Goal: Task Accomplishment & Management: Use online tool/utility

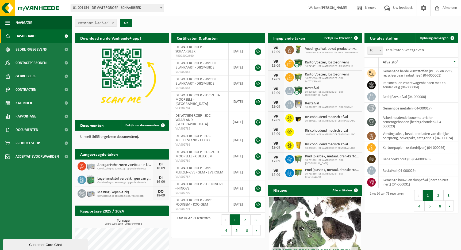
click at [212, 16] on div "Vestiging: 01-001154 - DE WATERGROEP - SCHAARBEEK 10-926015 - DE WATERGROEP - R…" at bounding box center [230, 8] width 461 height 16
click at [112, 22] on button "Vestigingen (154/154)" at bounding box center [96, 23] width 42 height 8
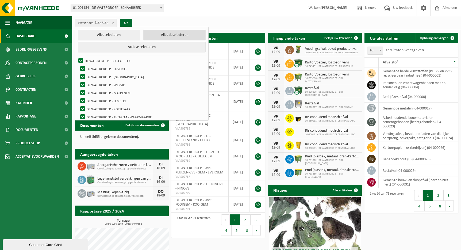
click at [164, 37] on button "Alles deselecteren" at bounding box center [174, 35] width 62 height 11
checkbox input "false"
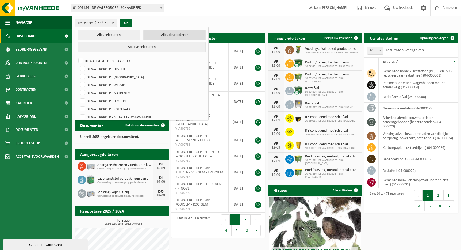
checkbox input "false"
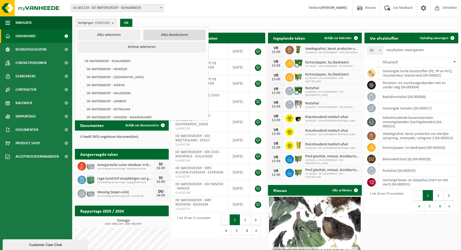
checkbox input "false"
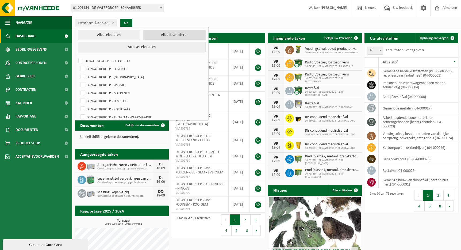
checkbox input "false"
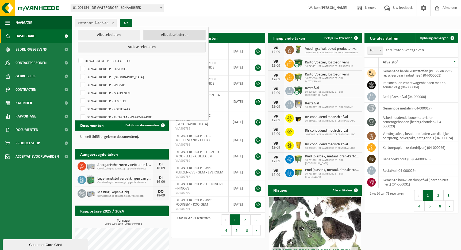
checkbox input "false"
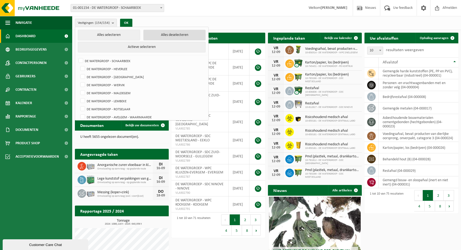
checkbox input "false"
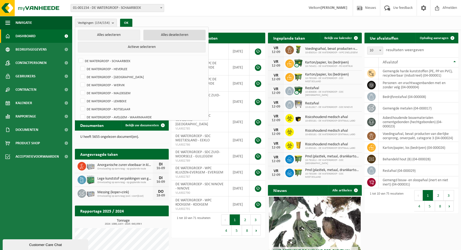
checkbox input "false"
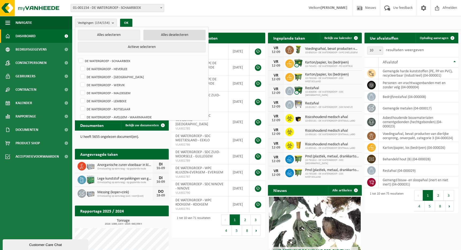
checkbox input "false"
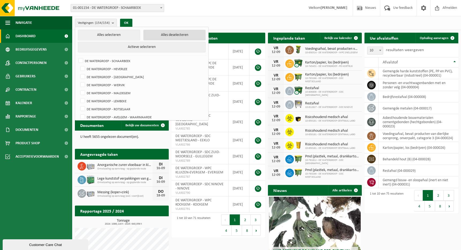
checkbox input "false"
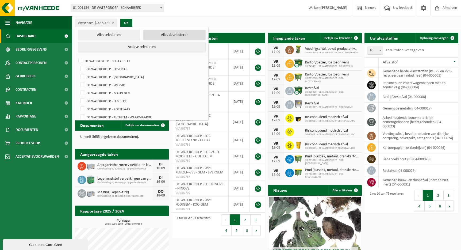
checkbox input "false"
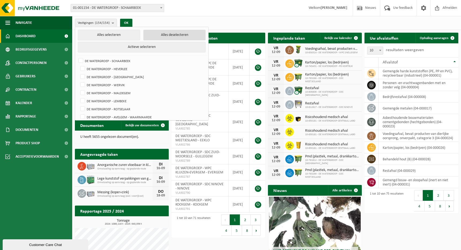
checkbox input "false"
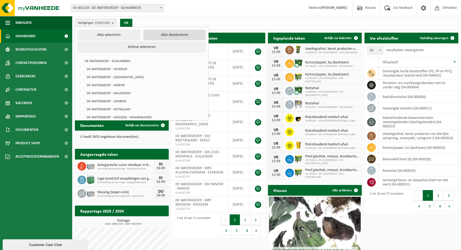
checkbox input "false"
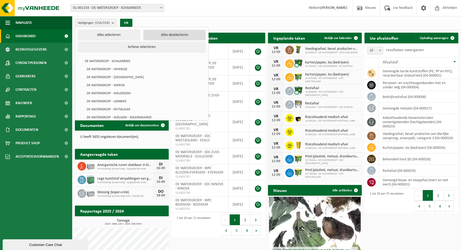
checkbox input "false"
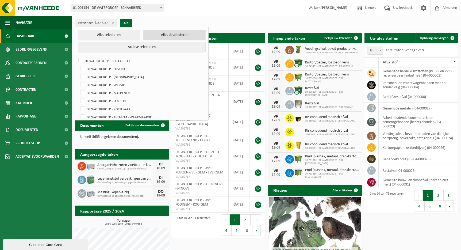
checkbox input "false"
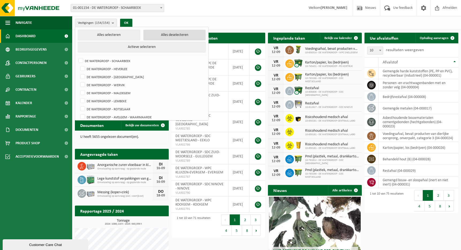
checkbox input "false"
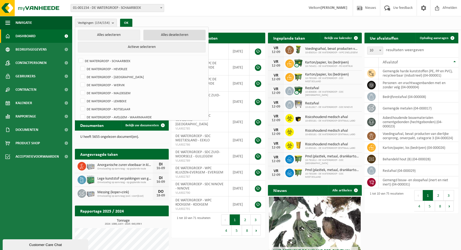
checkbox input "false"
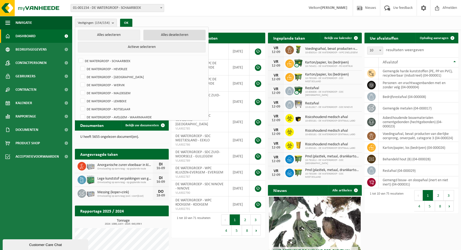
checkbox input "false"
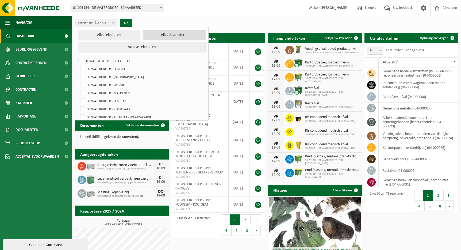
checkbox input "false"
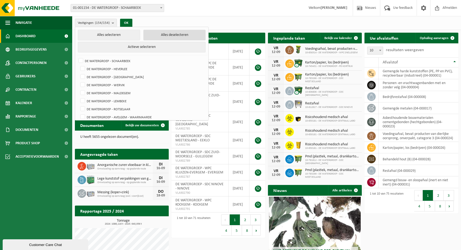
checkbox input "false"
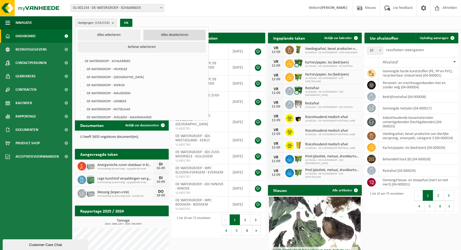
checkbox input "false"
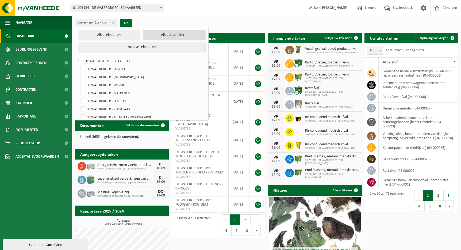
checkbox input "false"
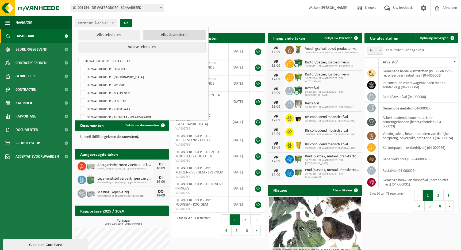
checkbox input "false"
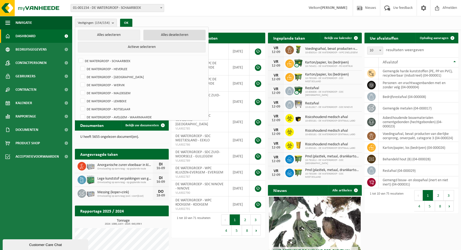
checkbox input "false"
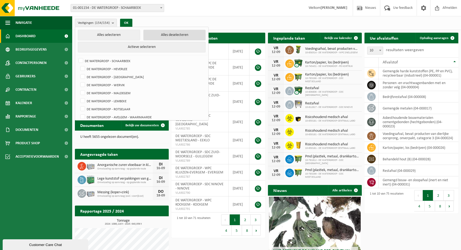
checkbox input "false"
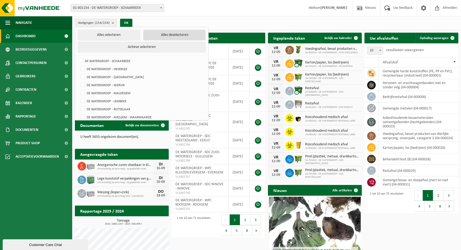
checkbox input "false"
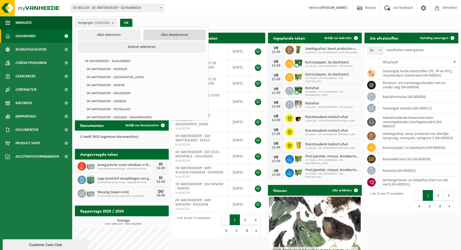
checkbox input "false"
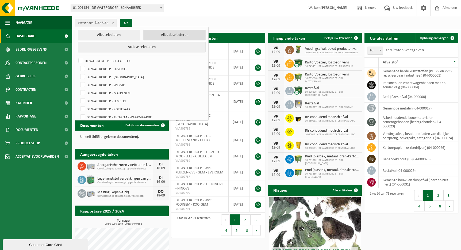
checkbox input "false"
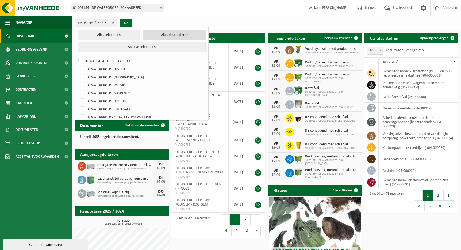
checkbox input "false"
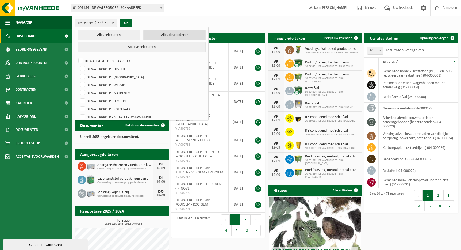
checkbox input "false"
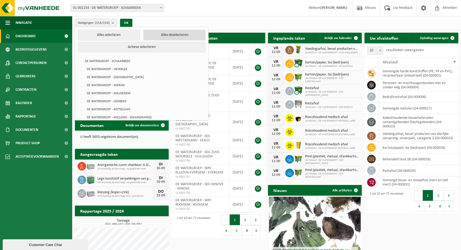
checkbox input "false"
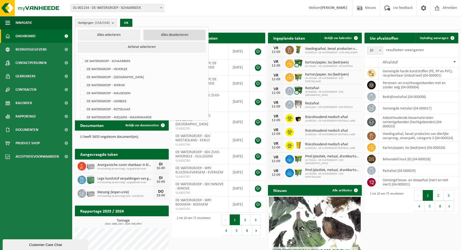
checkbox input "false"
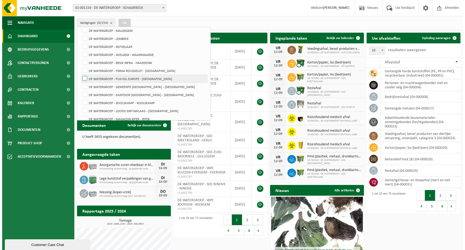
scroll to position [1175, 0]
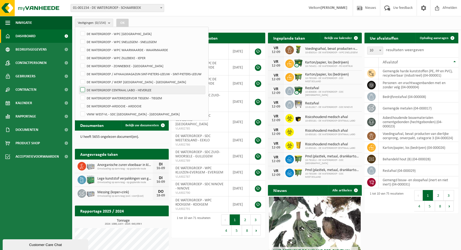
click at [83, 89] on label "DE WATERGROEP CENTRAAL LABO - HEVERLEE" at bounding box center [142, 90] width 126 height 8
click at [78, 86] on input "DE WATERGROEP CENTRAAL LABO - HEVERLEE" at bounding box center [78, 86] width 0 height 0
checkbox input "true"
click at [121, 22] on button "OK" at bounding box center [122, 23] width 12 height 9
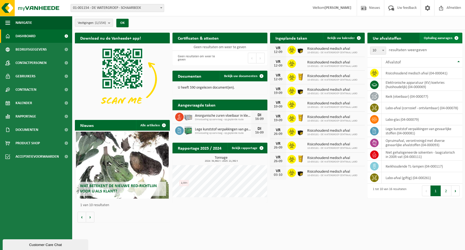
click at [430, 40] on link "Ophaling aanvragen" at bounding box center [441, 38] width 42 height 11
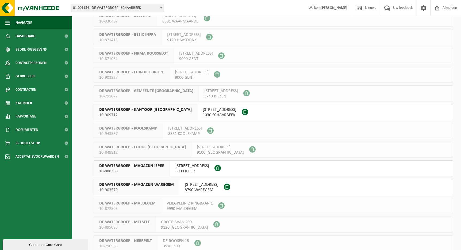
scroll to position [187, 0]
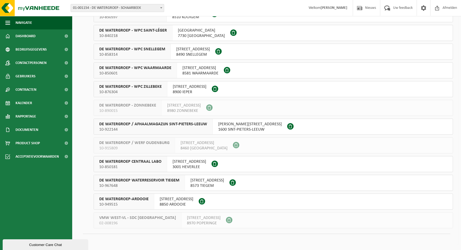
click at [136, 166] on span "10-850181" at bounding box center [130, 166] width 62 height 5
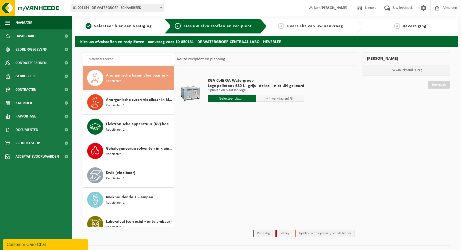
click at [146, 57] on input "text" at bounding box center [129, 59] width 86 height 8
click at [124, 60] on input "text" at bounding box center [129, 59] width 86 height 8
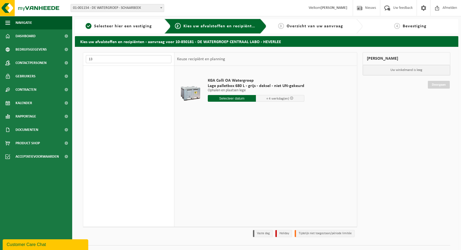
type input "1"
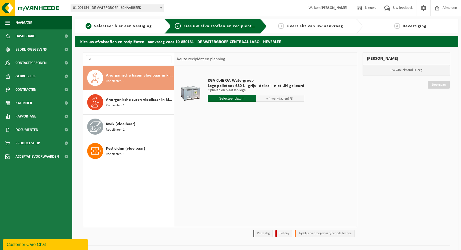
type input "v"
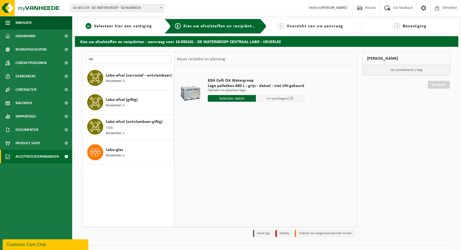
type input "lab"
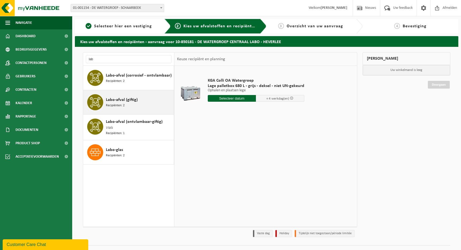
click at [118, 98] on span "Labo-afval (giftig)" at bounding box center [122, 100] width 32 height 6
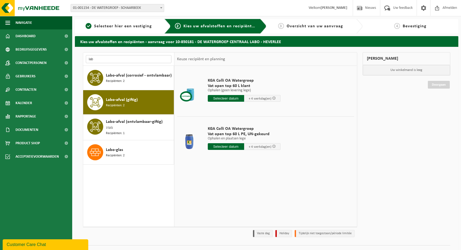
click at [110, 58] on input "lab" at bounding box center [129, 59] width 86 height 8
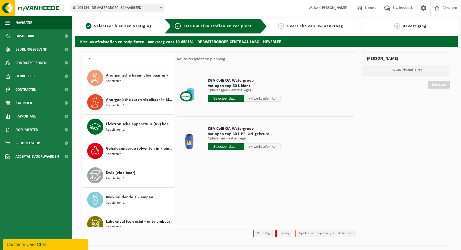
type input "o"
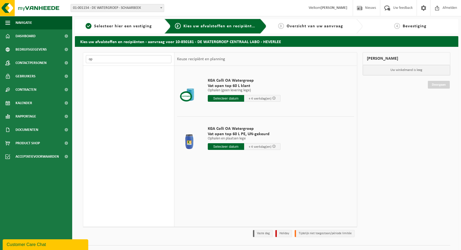
type input "o"
type input "a"
type input "water"
click at [134, 24] on span "Selecteer hier een vestiging" at bounding box center [123, 26] width 58 height 4
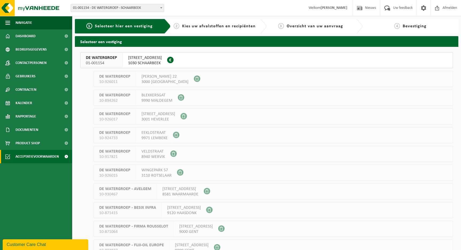
click at [36, 153] on span "Acceptatievoorwaarden" at bounding box center [37, 156] width 43 height 13
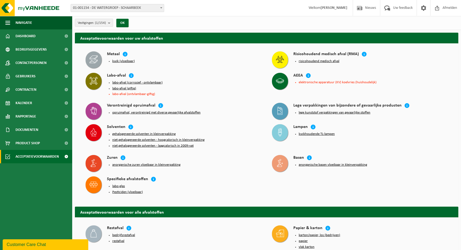
click at [130, 86] on button "labo-afval (giftig)" at bounding box center [124, 88] width 24 height 4
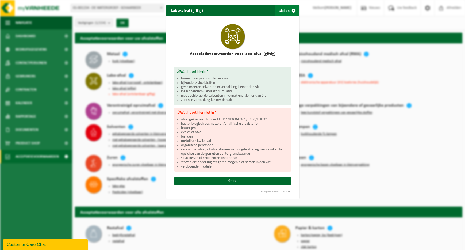
click at [292, 9] on span "button" at bounding box center [293, 10] width 11 height 11
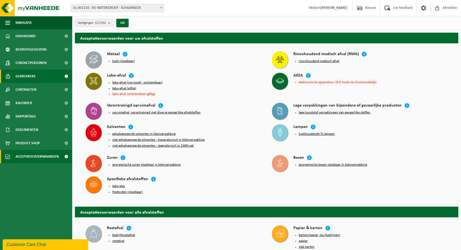
click at [37, 76] on link "Gebruikers" at bounding box center [36, 76] width 72 height 13
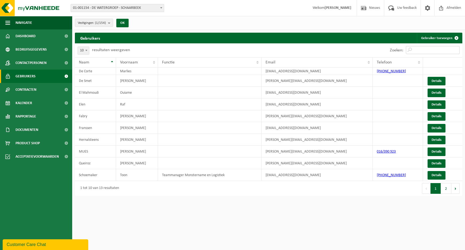
click at [427, 50] on input "Zoeken:" at bounding box center [433, 50] width 54 height 8
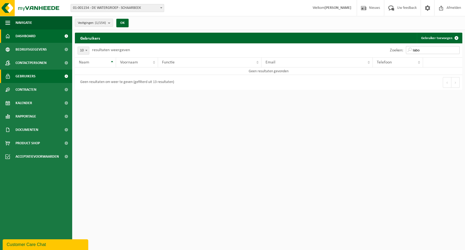
type input "labo"
click at [41, 36] on link "Dashboard" at bounding box center [36, 35] width 72 height 13
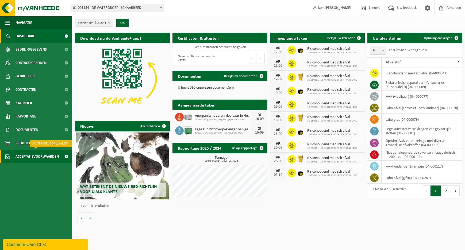
click at [43, 150] on span "Acceptatievoorwaarden" at bounding box center [37, 156] width 43 height 13
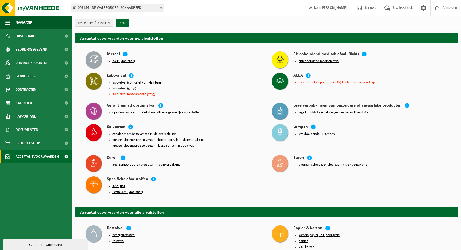
click at [227, 11] on div "Vestiging: 01-001154 - DE WATERGROEP - SCHAARBEEK 10-926015 - DE WATERGROEP - R…" at bounding box center [230, 8] width 461 height 16
click at [363, 111] on button "lege kunststof verpakkingen van gevaarlijke stoffen" at bounding box center [335, 113] width 72 height 4
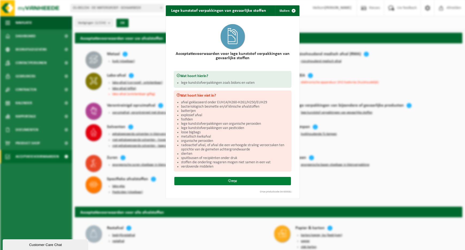
click at [230, 180] on link "PDF" at bounding box center [232, 181] width 117 height 8
click at [82, 65] on div "Lege kunststof verpakkingen van gevaarlijke stoffen Sluiten Acceptatievoorwaard…" at bounding box center [232, 125] width 465 height 250
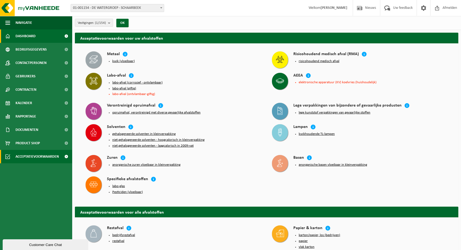
click at [36, 41] on link "Dashboard" at bounding box center [36, 35] width 72 height 13
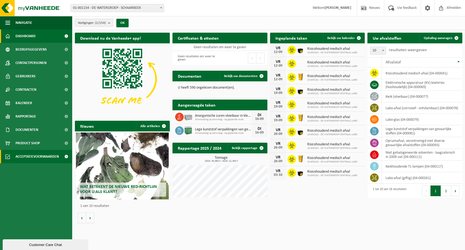
drag, startPoint x: 42, startPoint y: 147, endPoint x: 44, endPoint y: 152, distance: 5.6
click at [42, 147] on link "Product Shop" at bounding box center [36, 142] width 72 height 13
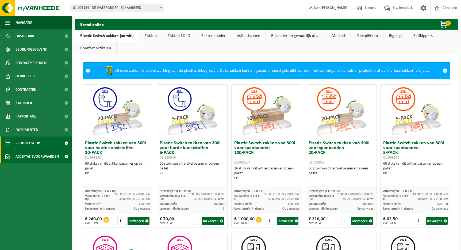
click at [42, 155] on span "Acceptatievoorwaarden" at bounding box center [37, 156] width 43 height 13
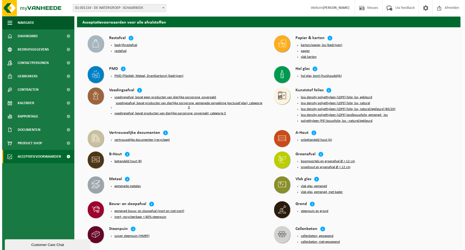
scroll to position [263, 0]
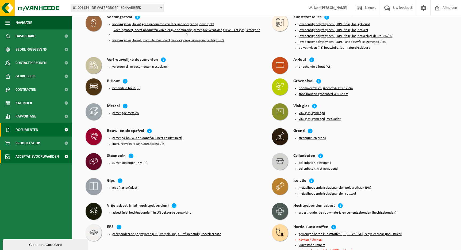
click at [310, 136] on button "steenpuin en grond" at bounding box center [313, 138] width 28 height 4
